Goal: Task Accomplishment & Management: Use online tool/utility

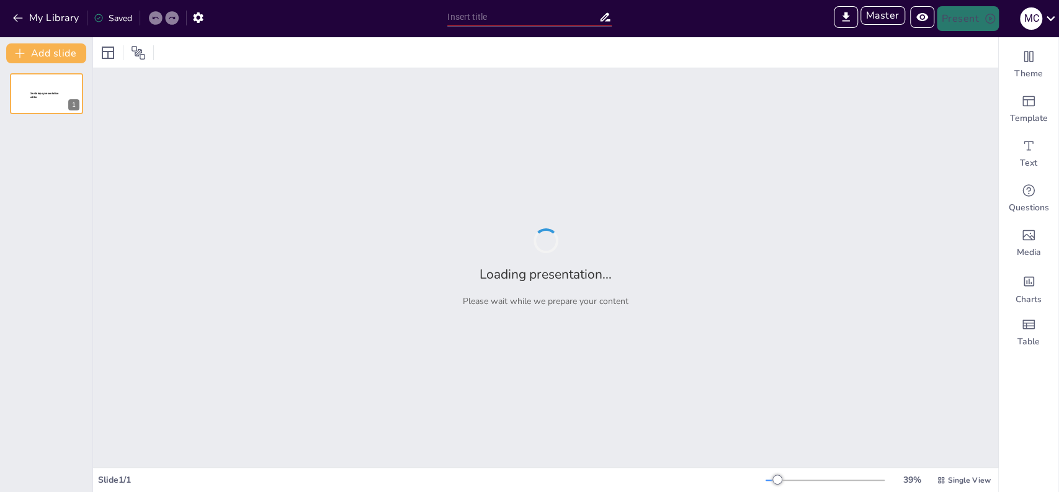
type input "Sendsteps presentation"
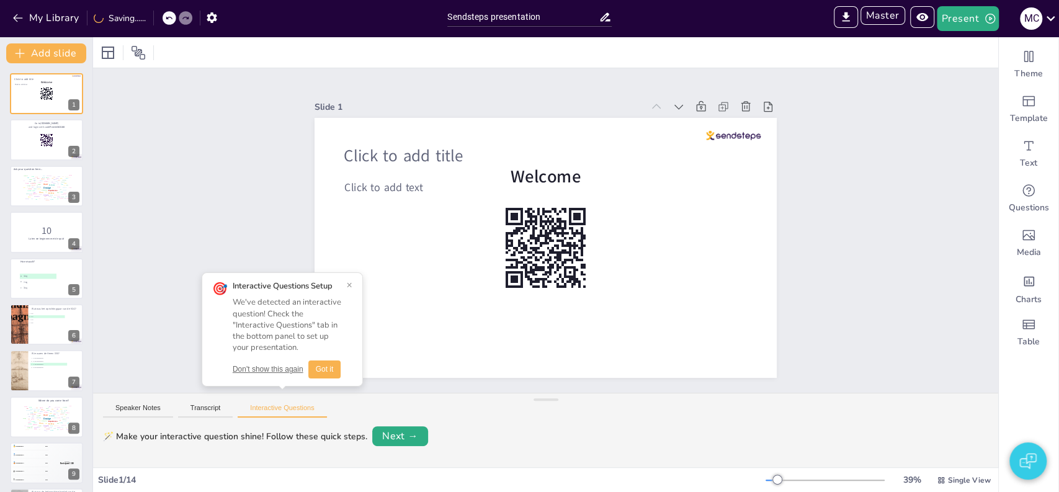
click at [266, 362] on div "Don't show this again Got it" at bounding box center [287, 370] width 109 height 18
click at [266, 372] on button "Don't show this again" at bounding box center [268, 369] width 71 height 11
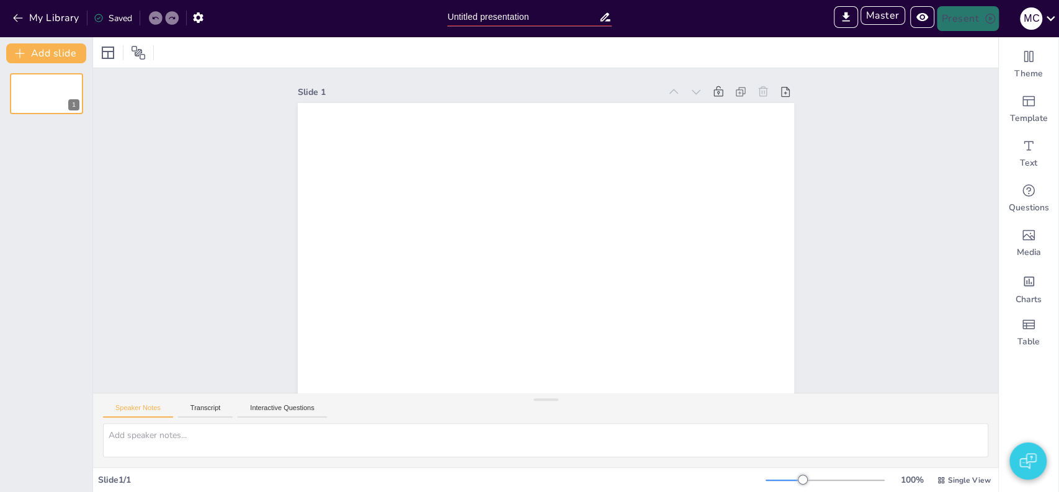
type input "Sendsteps presentation"
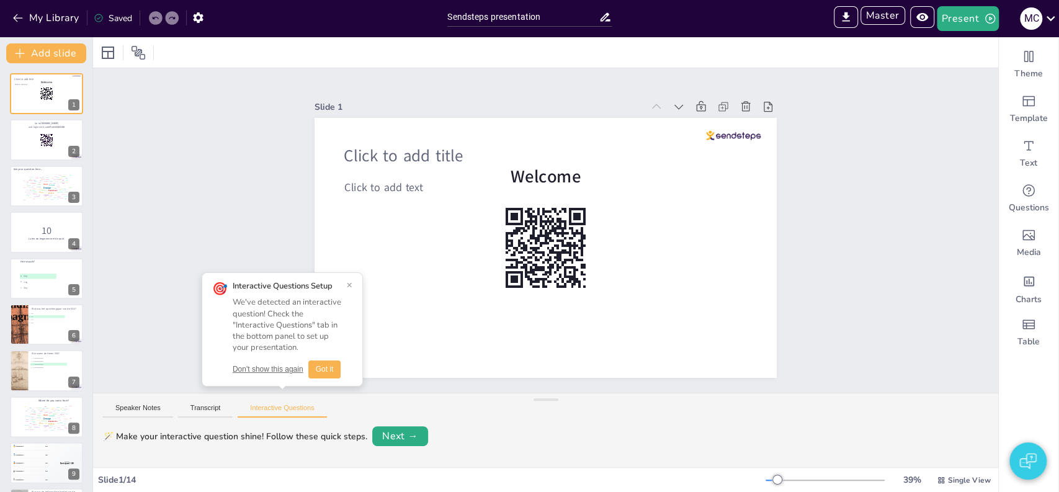
click at [264, 374] on button "Don't show this again" at bounding box center [268, 369] width 71 height 11
click at [223, 263] on div "Slide 1 Click to add title Click to add text Welcome Slide 2 Go to [DOMAIN_NAME…" at bounding box center [545, 230] width 905 height 325
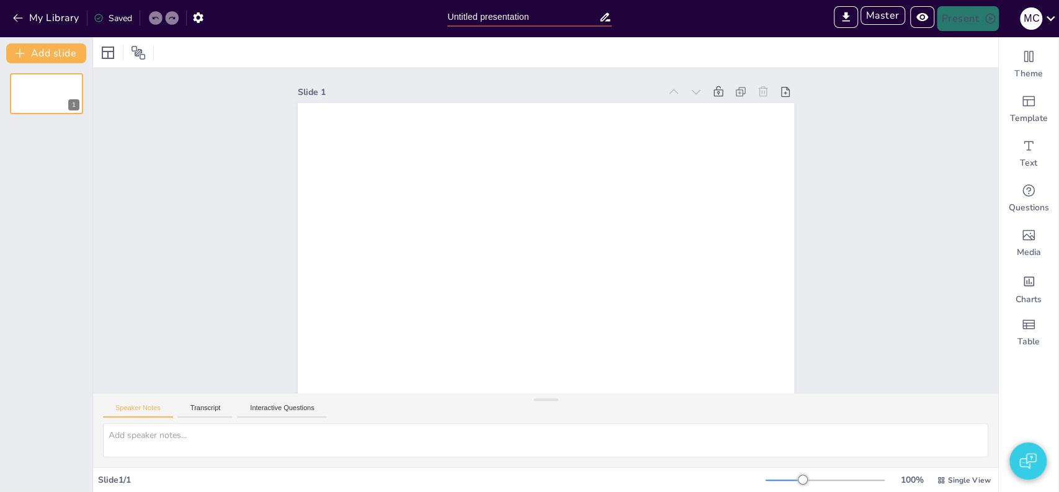
type input "Sendsteps presentation"
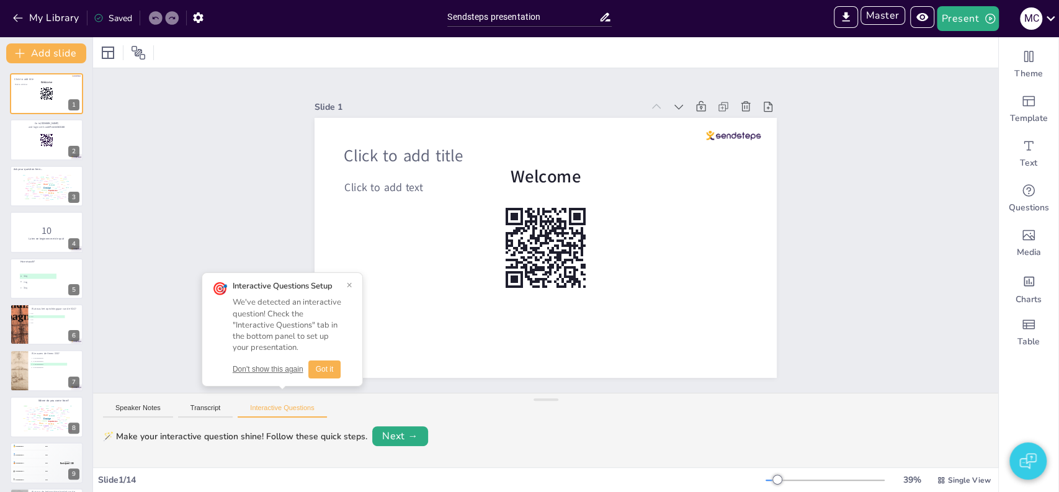
click at [279, 372] on button "Don't show this again" at bounding box center [268, 369] width 71 height 11
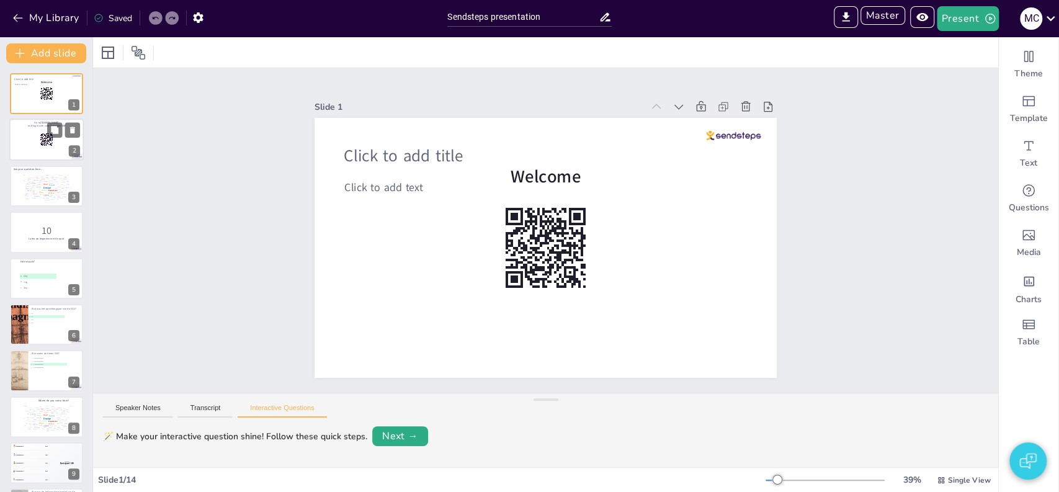
click at [53, 146] on div at bounding box center [46, 140] width 74 height 42
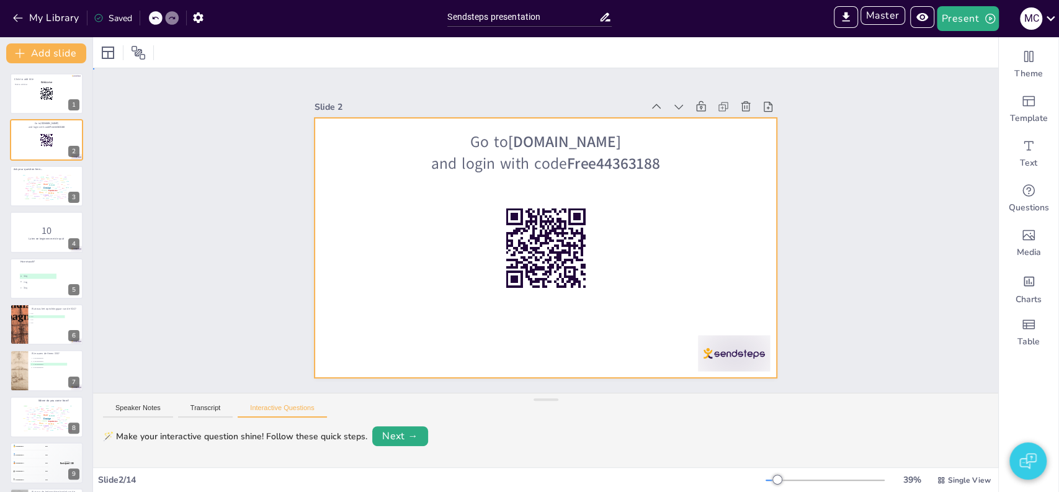
click at [400, 231] on div at bounding box center [546, 248] width 462 height 260
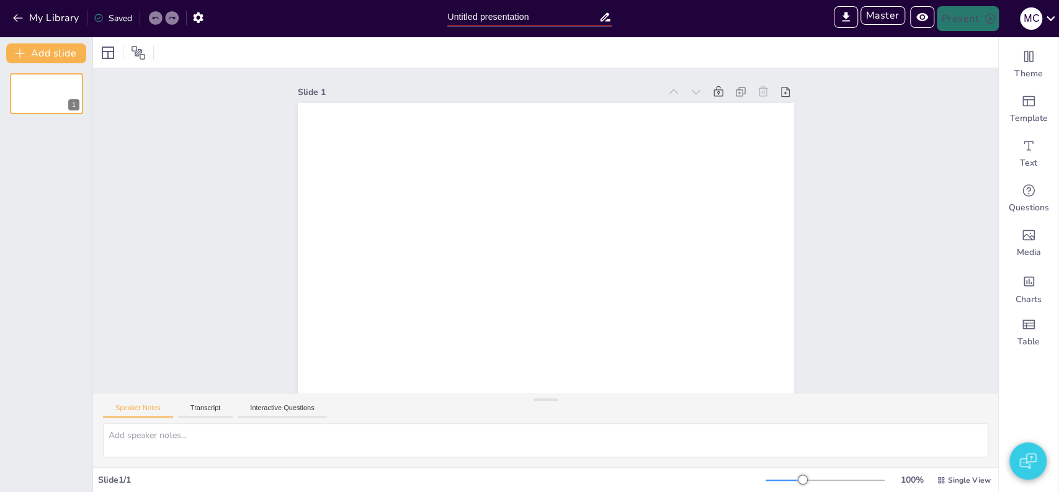
type input "Sendsteps presentation"
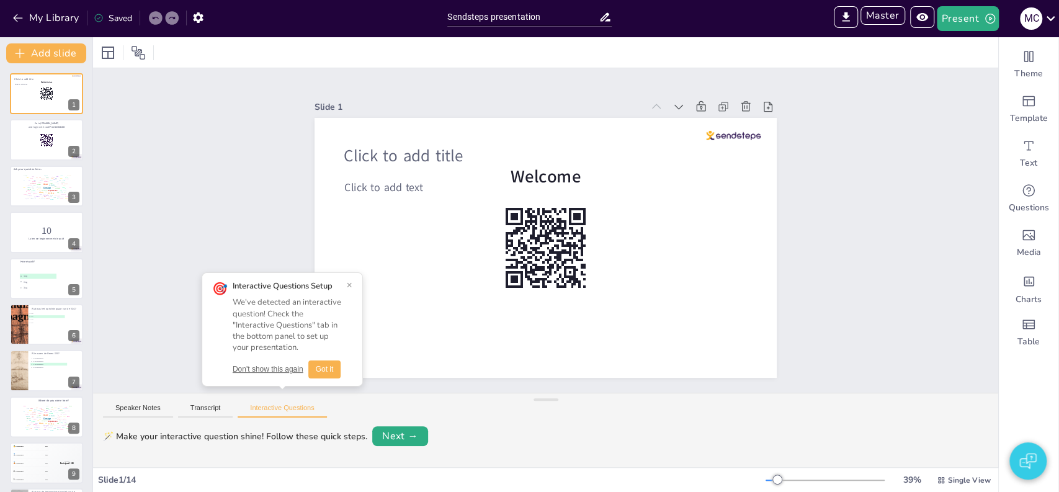
click at [269, 372] on button "Don't show this again" at bounding box center [268, 369] width 71 height 11
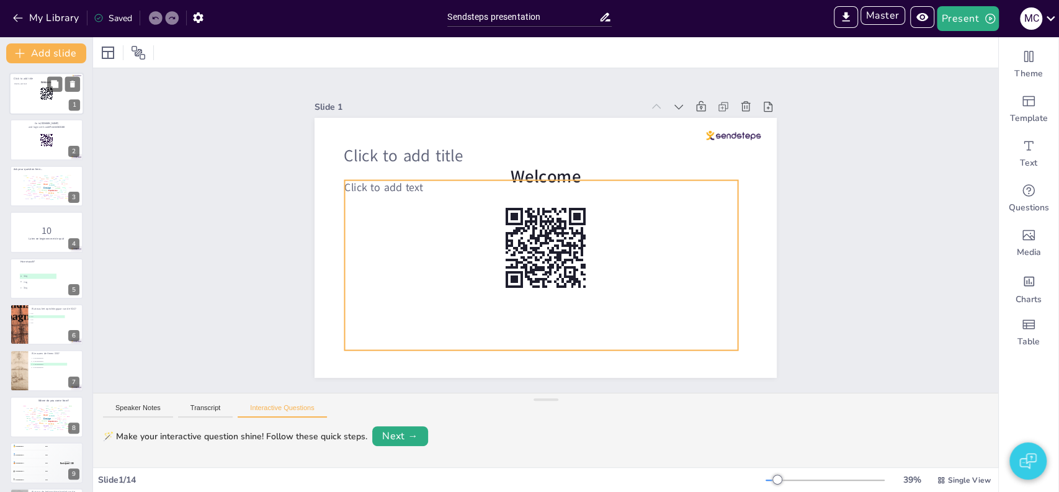
click at [30, 100] on div "Click to add text" at bounding box center [45, 96] width 63 height 27
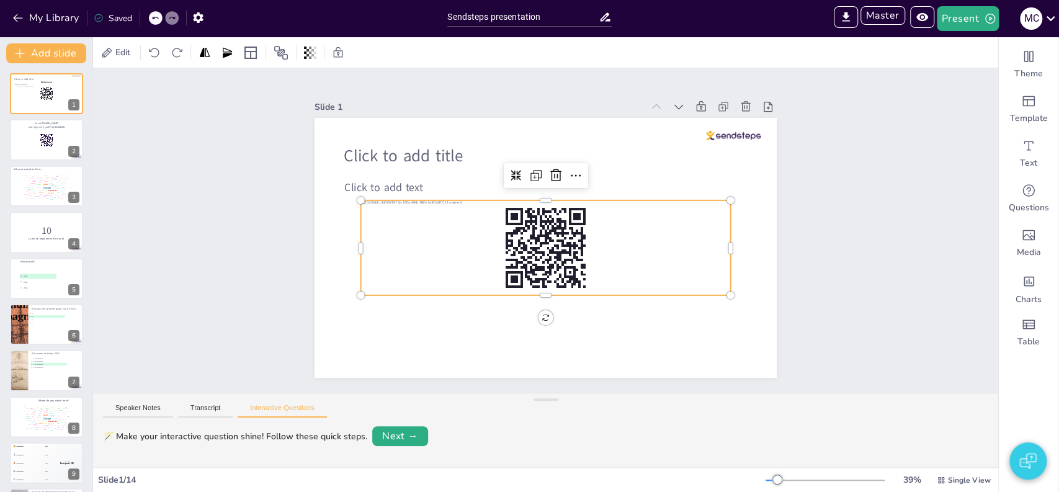
click at [408, 228] on div at bounding box center [546, 247] width 370 height 95
click at [406, 223] on div at bounding box center [546, 247] width 370 height 95
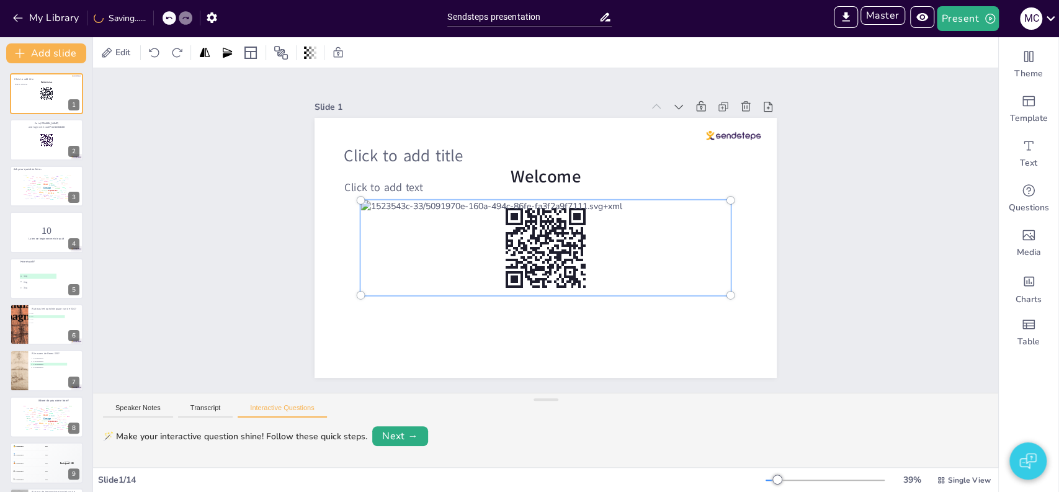
click at [406, 223] on div at bounding box center [546, 248] width 385 height 110
drag, startPoint x: 406, startPoint y: 223, endPoint x: 401, endPoint y: 261, distance: 38.1
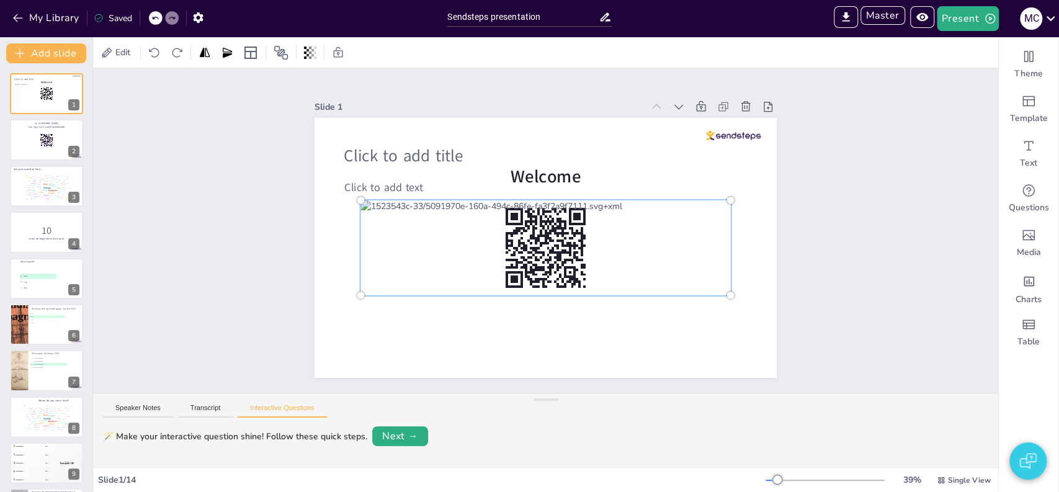
click at [401, 261] on div at bounding box center [546, 248] width 385 height 110
click at [452, 242] on div at bounding box center [546, 248] width 385 height 110
click at [280, 182] on div "Slide 1 Click to add title Click to add text Welcome Slide 2 Go to [DOMAIN_NAME…" at bounding box center [546, 230] width 532 height 295
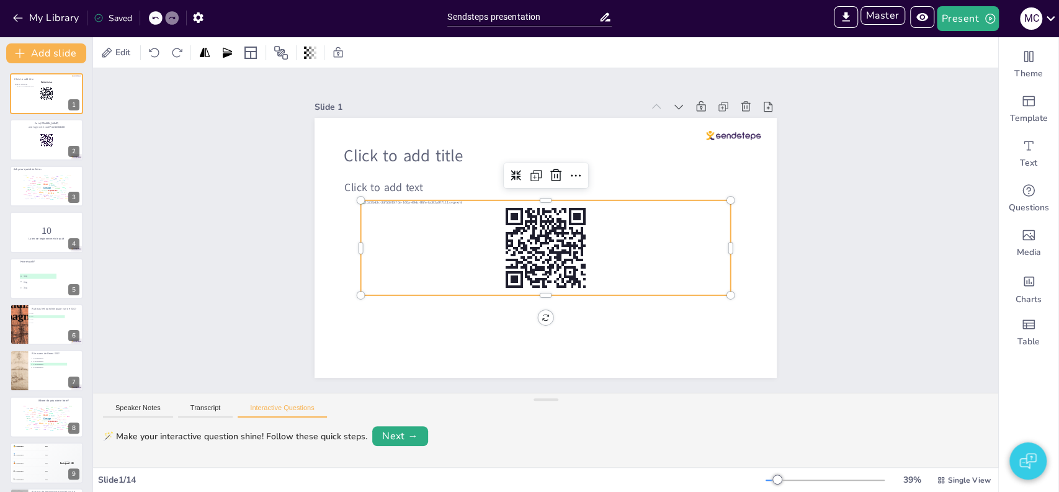
click at [432, 228] on div at bounding box center [546, 247] width 370 height 95
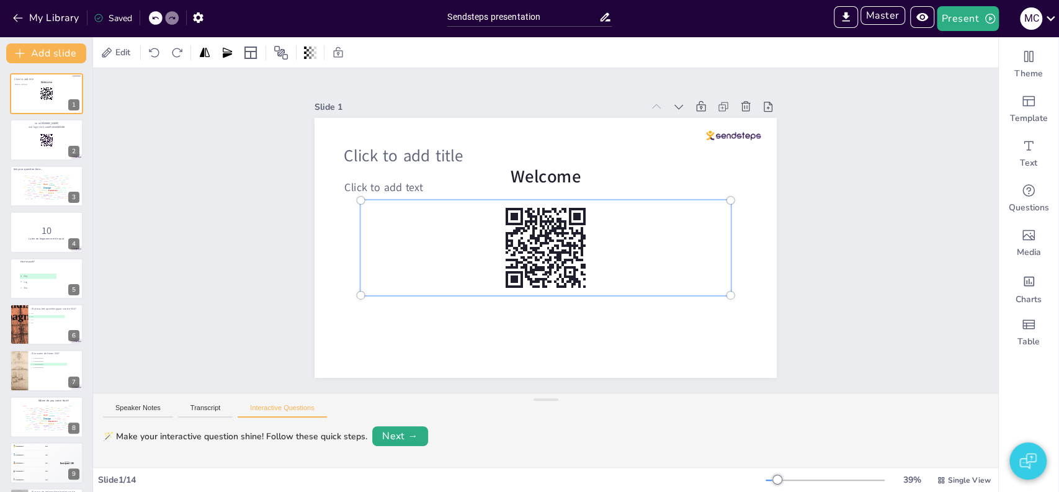
click at [432, 228] on div at bounding box center [546, 248] width 385 height 110
click at [240, 227] on div "Slide 1 Click to add title Click to add text Welcome Slide 2 Go to [DOMAIN_NAME…" at bounding box center [545, 230] width 905 height 325
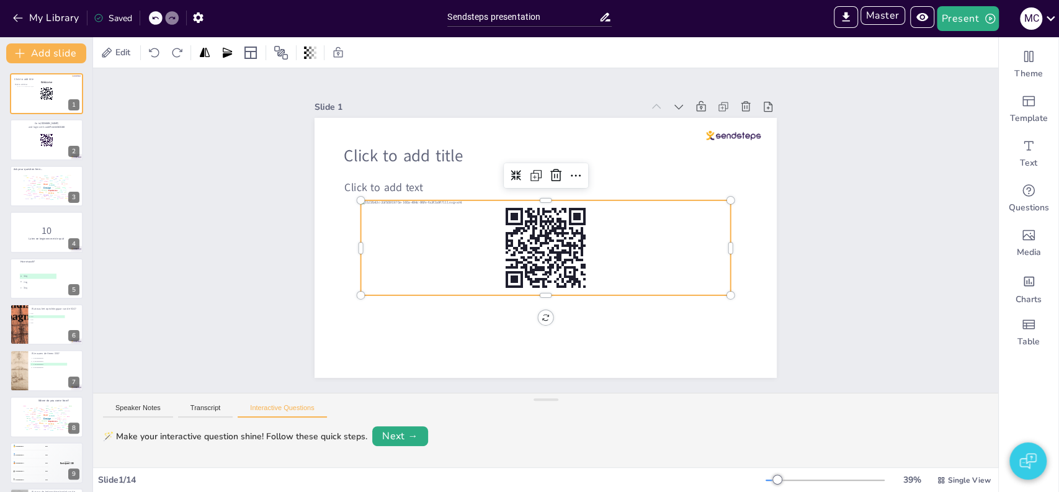
click at [431, 244] on div at bounding box center [546, 247] width 370 height 95
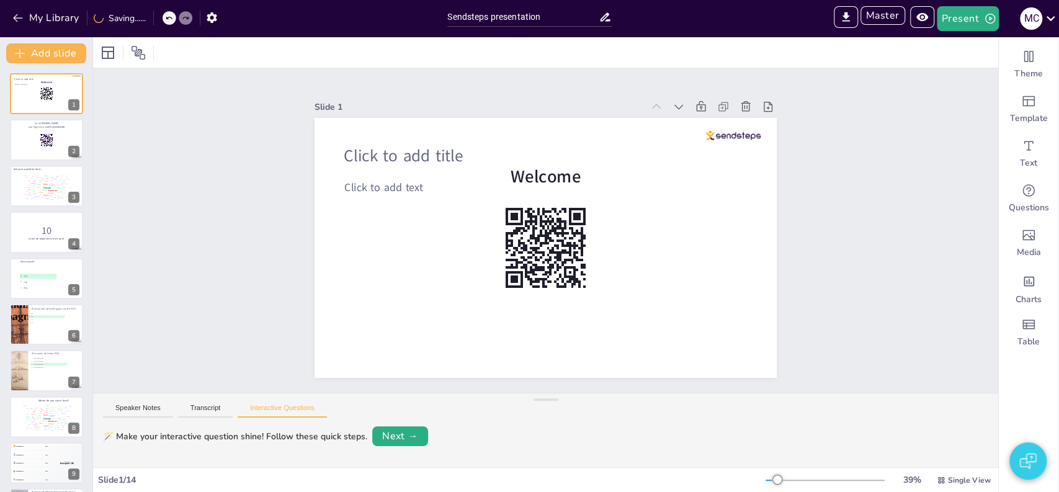
click at [266, 143] on div "Slide 1 Click to add title Click to add text Welcome Slide 2 Go to [DOMAIN_NAME…" at bounding box center [545, 230] width 905 height 325
click at [21, 133] on div at bounding box center [46, 140] width 74 height 42
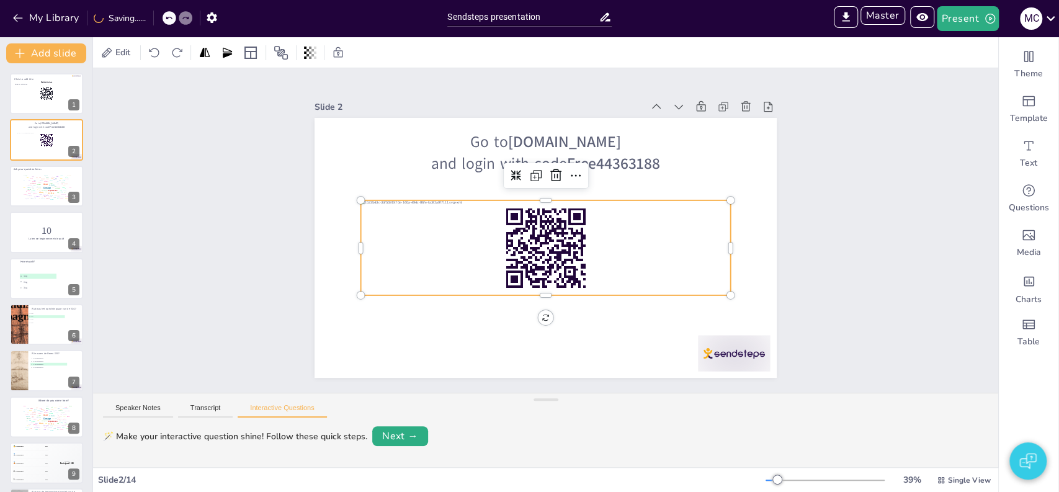
click at [412, 230] on div at bounding box center [546, 247] width 370 height 95
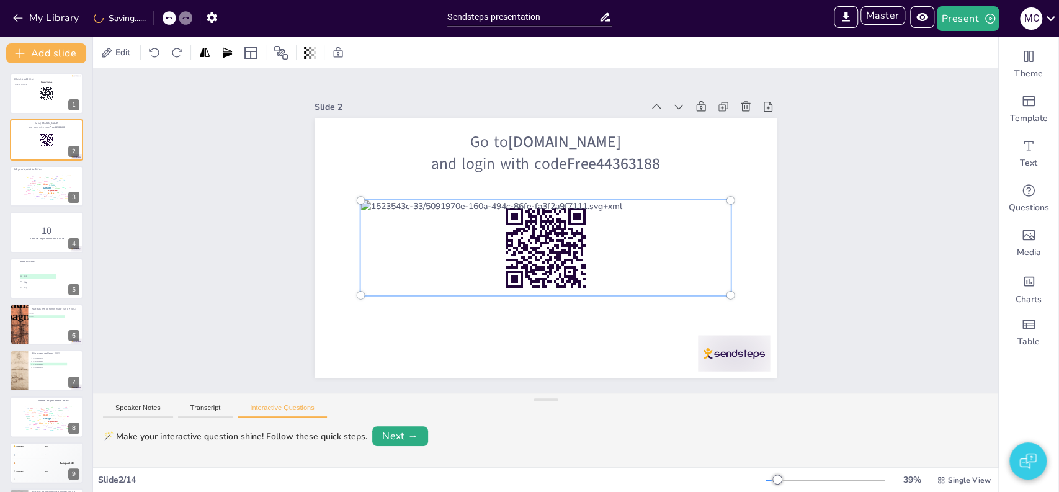
click at [412, 230] on div at bounding box center [546, 248] width 385 height 110
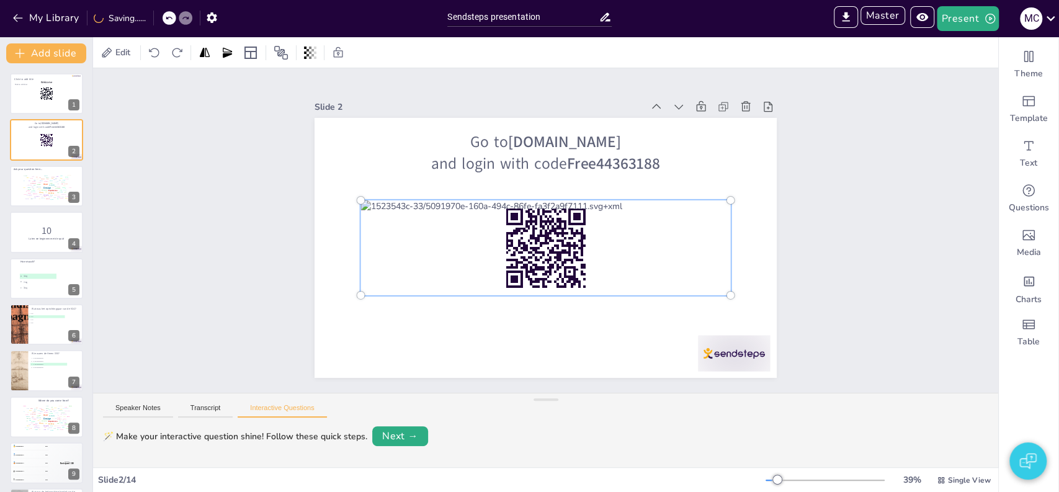
click at [412, 230] on div at bounding box center [546, 248] width 385 height 110
click at [410, 223] on div at bounding box center [546, 248] width 385 height 110
